Goal: Information Seeking & Learning: Learn about a topic

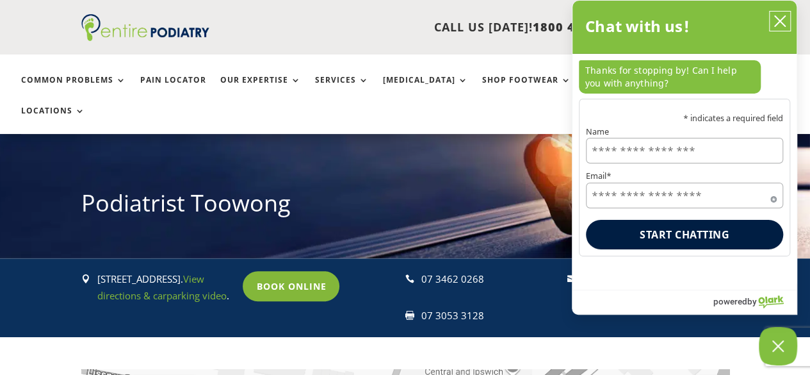
click at [775, 13] on button "close chatbox" at bounding box center [780, 21] width 20 height 19
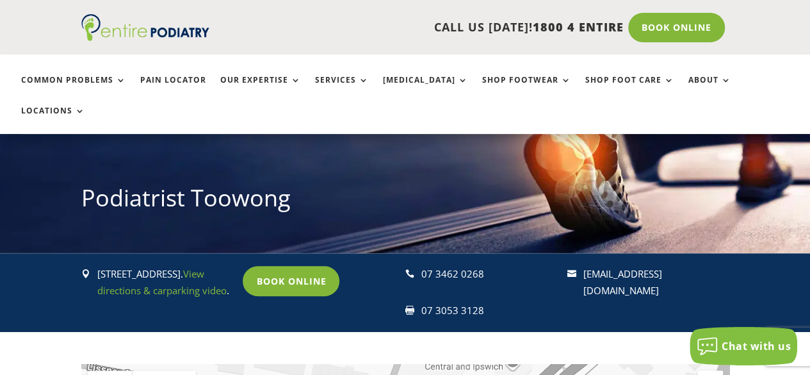
scroll to position [111, 0]
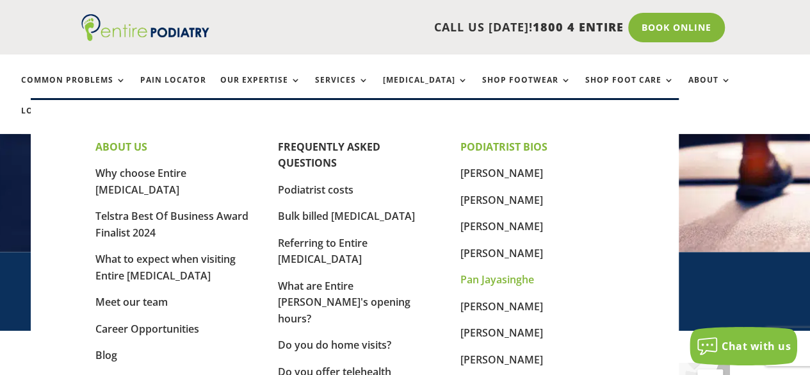
click at [498, 279] on link "Pan Jayasinghe" at bounding box center [498, 279] width 74 height 14
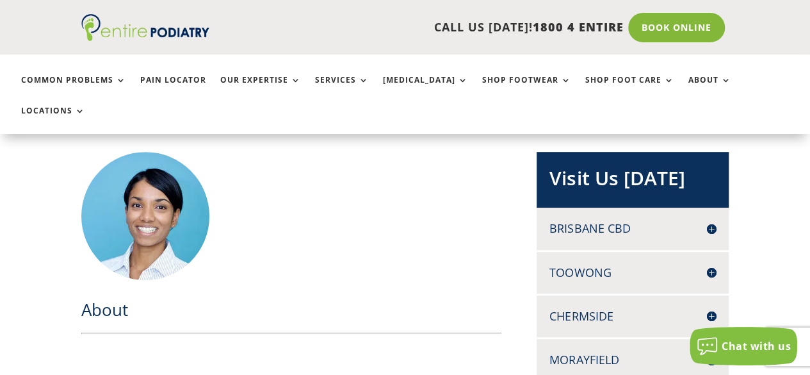
scroll to position [311, 0]
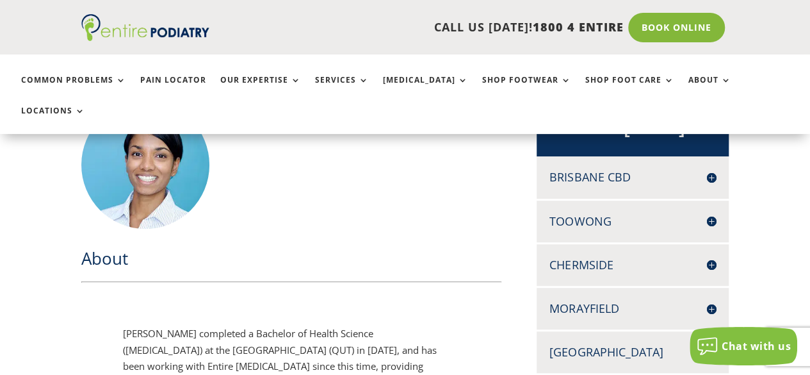
drag, startPoint x: 305, startPoint y: 336, endPoint x: 373, endPoint y: 334, distance: 67.9
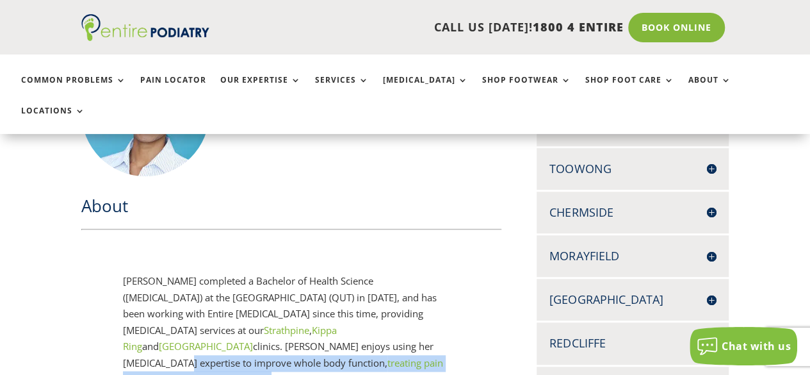
drag, startPoint x: 219, startPoint y: 318, endPoint x: 231, endPoint y: 325, distance: 13.2
click at [231, 325] on p "Pan Jayasinghe completed a Bachelor of Health Science (Podiatry) at the Queensl…" at bounding box center [291, 376] width 336 height 206
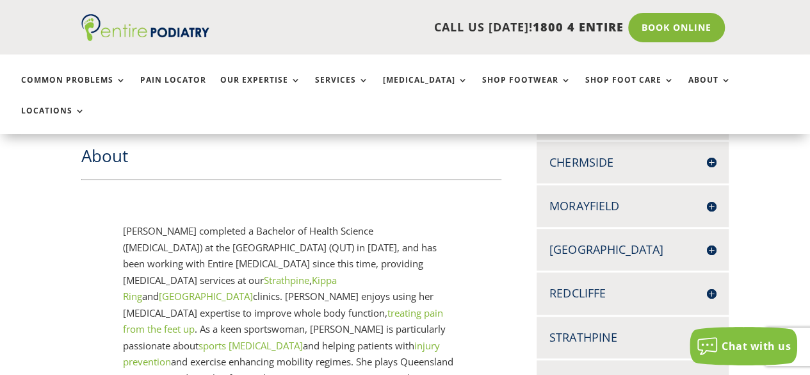
scroll to position [416, 0]
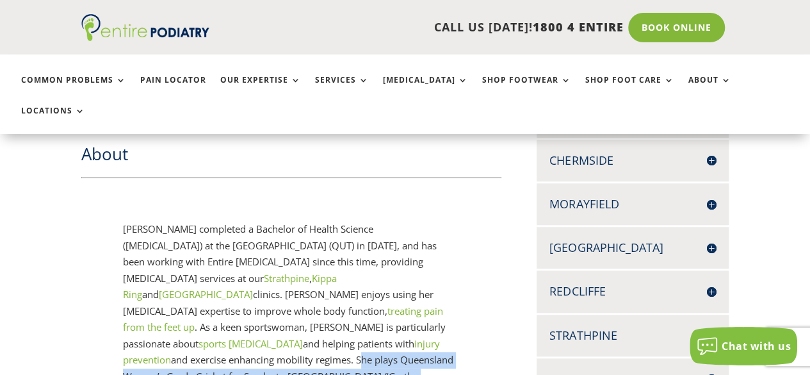
drag, startPoint x: 250, startPoint y: 308, endPoint x: 274, endPoint y: 349, distance: 47.4
click at [274, 349] on p "Pan Jayasinghe completed a Bachelor of Health Science (Podiatry) at the Queensl…" at bounding box center [291, 324] width 336 height 206
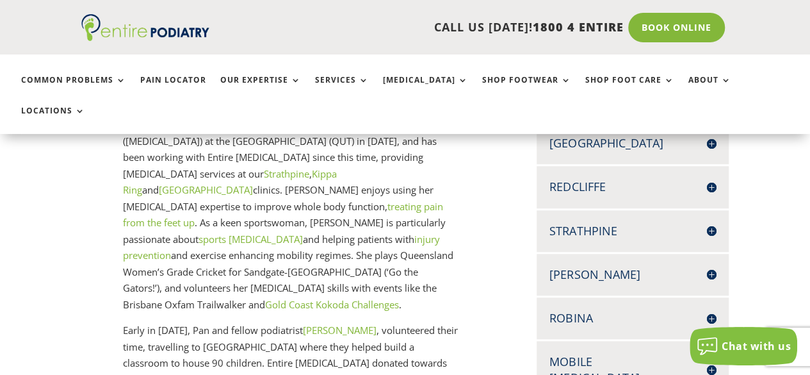
scroll to position [572, 0]
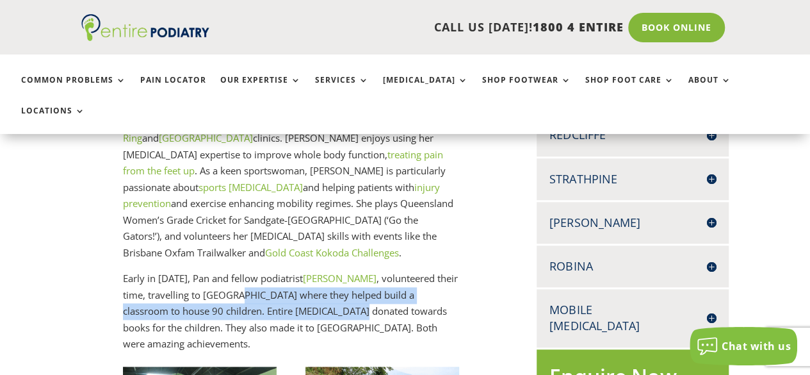
drag, startPoint x: 240, startPoint y: 243, endPoint x: 318, endPoint y: 270, distance: 82.4
click at [318, 270] on p "Early in 2020, Pan and fellow podiatrist Jesslyn Kee , volunteered their time, …" at bounding box center [291, 311] width 336 height 82
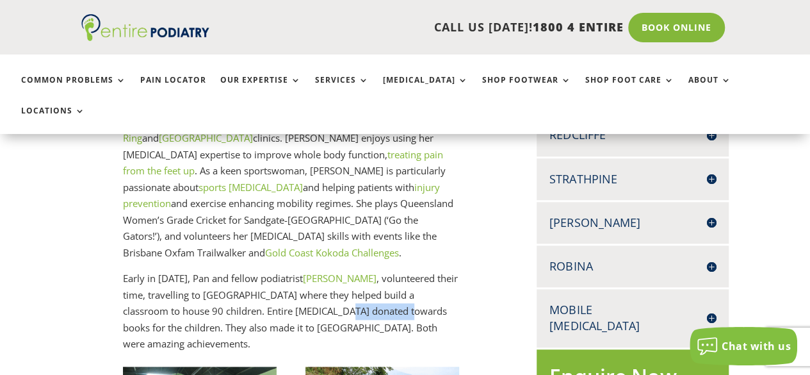
drag, startPoint x: 304, startPoint y: 268, endPoint x: 359, endPoint y: 268, distance: 55.7
click at [359, 270] on p "Early in 2020, Pan and fellow podiatrist Jesslyn Kee , volunteered their time, …" at bounding box center [291, 311] width 336 height 82
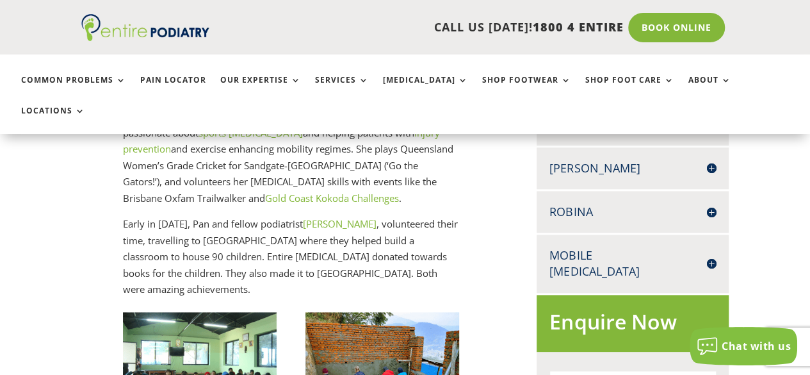
scroll to position [626, 0]
click at [322, 217] on link "[PERSON_NAME]" at bounding box center [340, 223] width 74 height 13
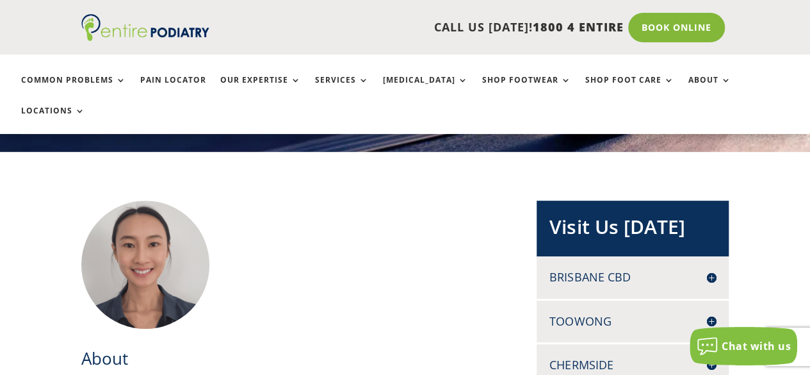
scroll to position [210, 0]
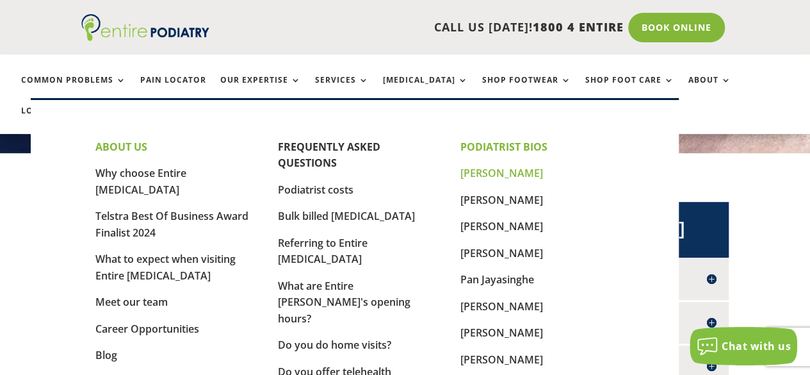
click at [479, 171] on link "[PERSON_NAME]" at bounding box center [502, 173] width 83 height 14
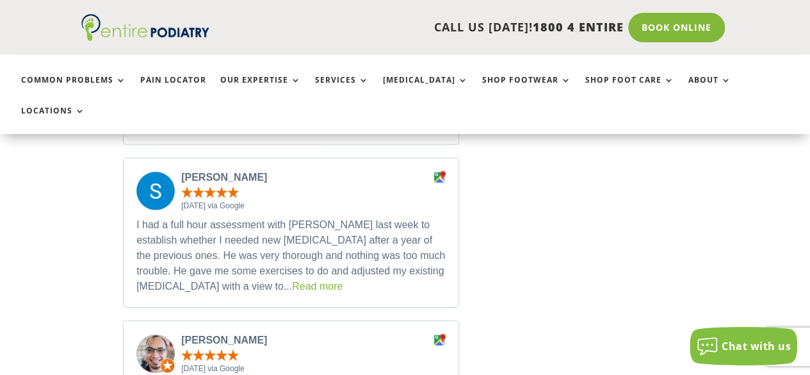
scroll to position [1927, 0]
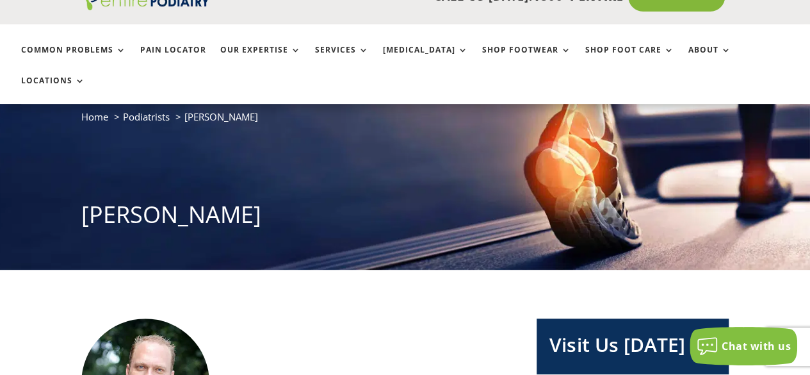
scroll to position [0, 0]
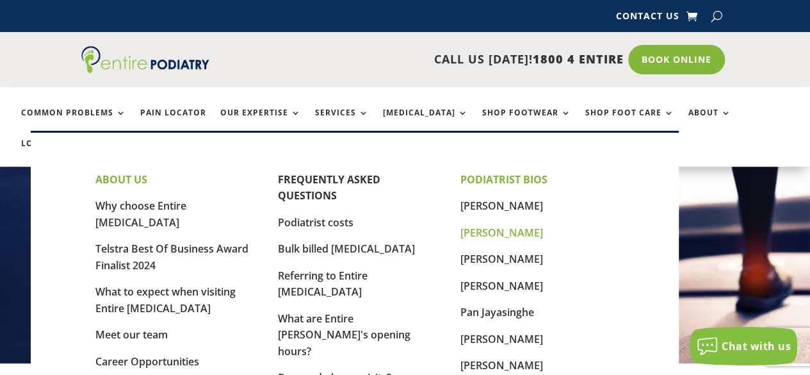
click at [496, 234] on link "[PERSON_NAME]" at bounding box center [502, 232] width 83 height 14
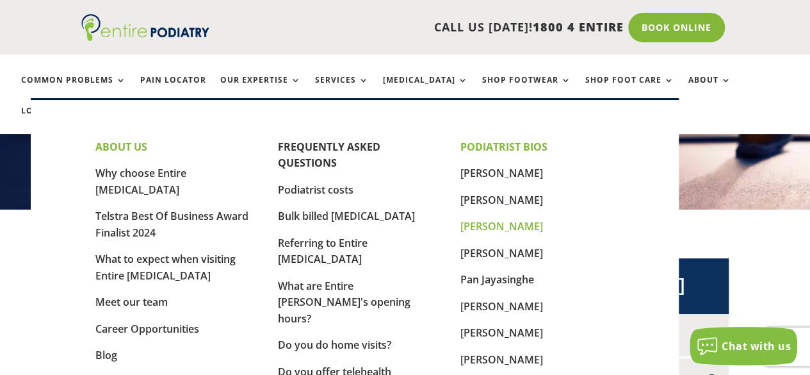
click at [516, 227] on link "[PERSON_NAME]" at bounding box center [502, 226] width 83 height 14
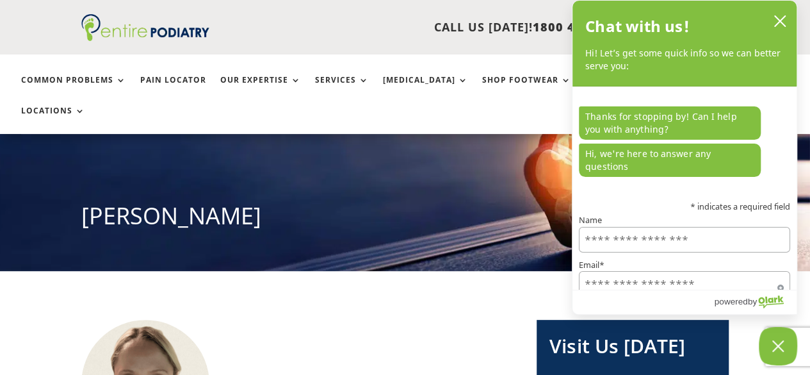
scroll to position [67, 0]
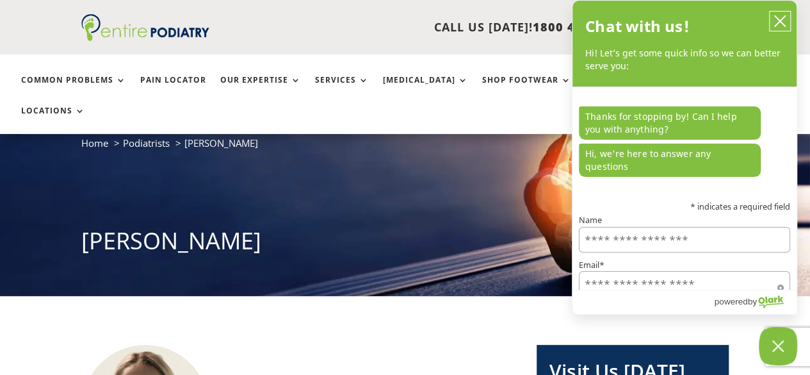
click at [785, 22] on icon "close chatbox" at bounding box center [780, 21] width 13 height 13
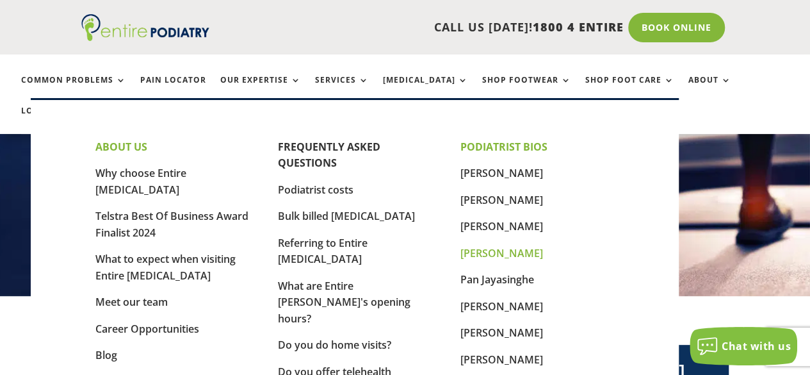
click at [489, 253] on link "[PERSON_NAME]" at bounding box center [502, 253] width 83 height 14
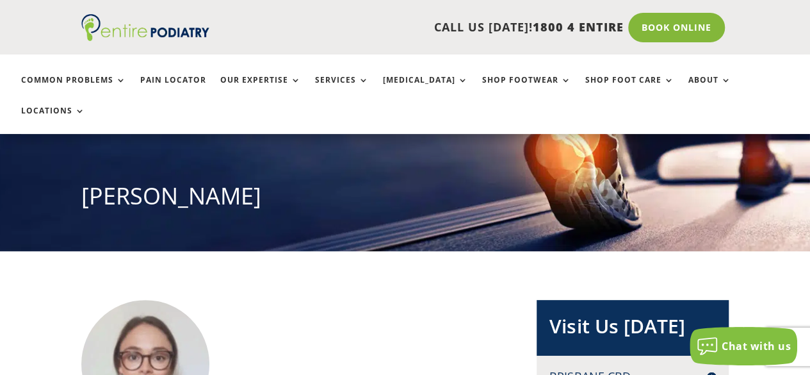
scroll to position [110, 0]
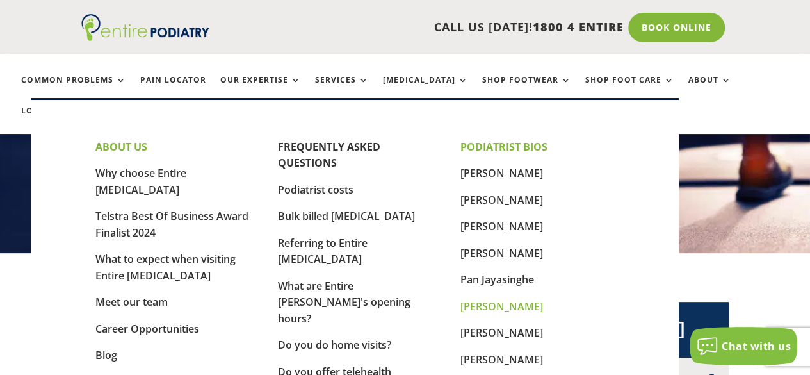
click at [512, 304] on link "[PERSON_NAME]" at bounding box center [502, 306] width 83 height 14
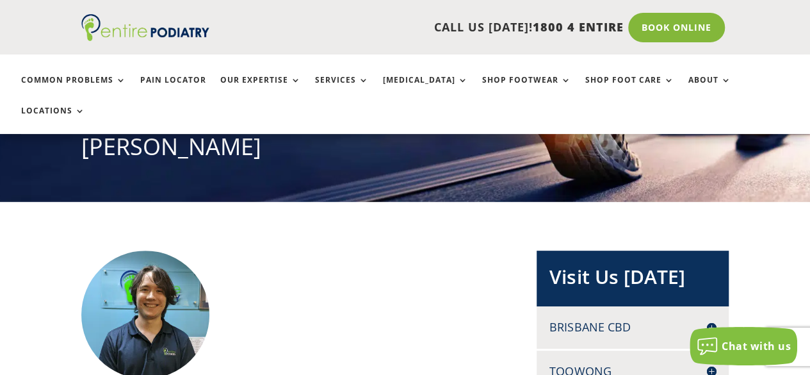
scroll to position [161, 0]
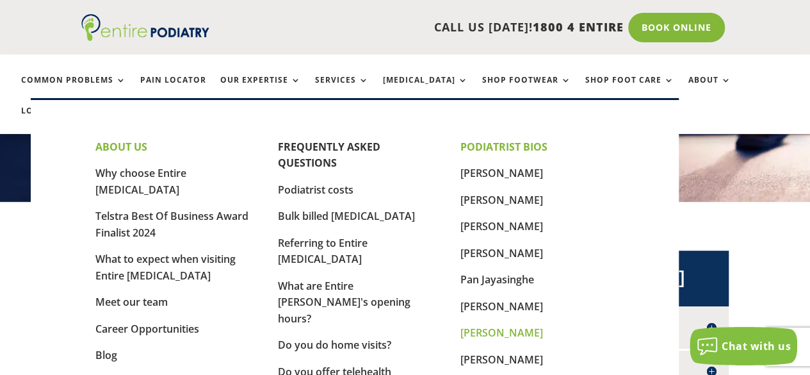
click at [500, 330] on link "[PERSON_NAME]" at bounding box center [502, 332] width 83 height 14
